Goal: Transaction & Acquisition: Purchase product/service

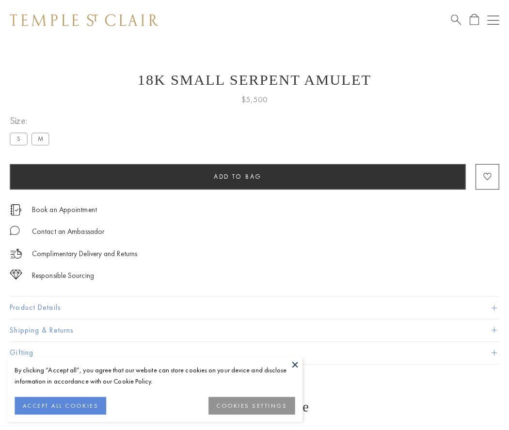
scroll to position [39, 0]
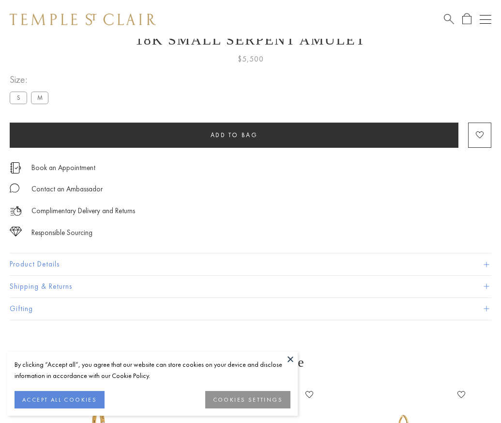
click at [234, 135] on span "Add to bag" at bounding box center [234, 135] width 47 height 8
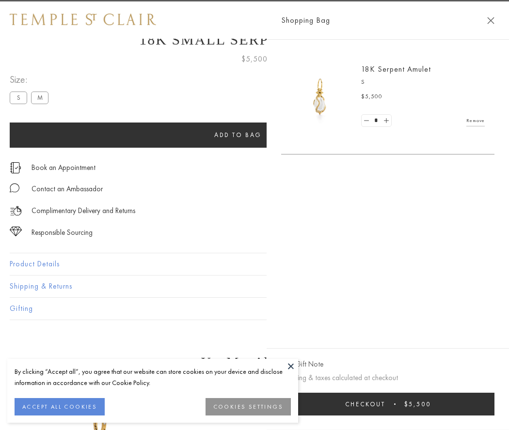
click at [385, 404] on span "Checkout" at bounding box center [365, 404] width 40 height 8
